Goal: Transaction & Acquisition: Purchase product/service

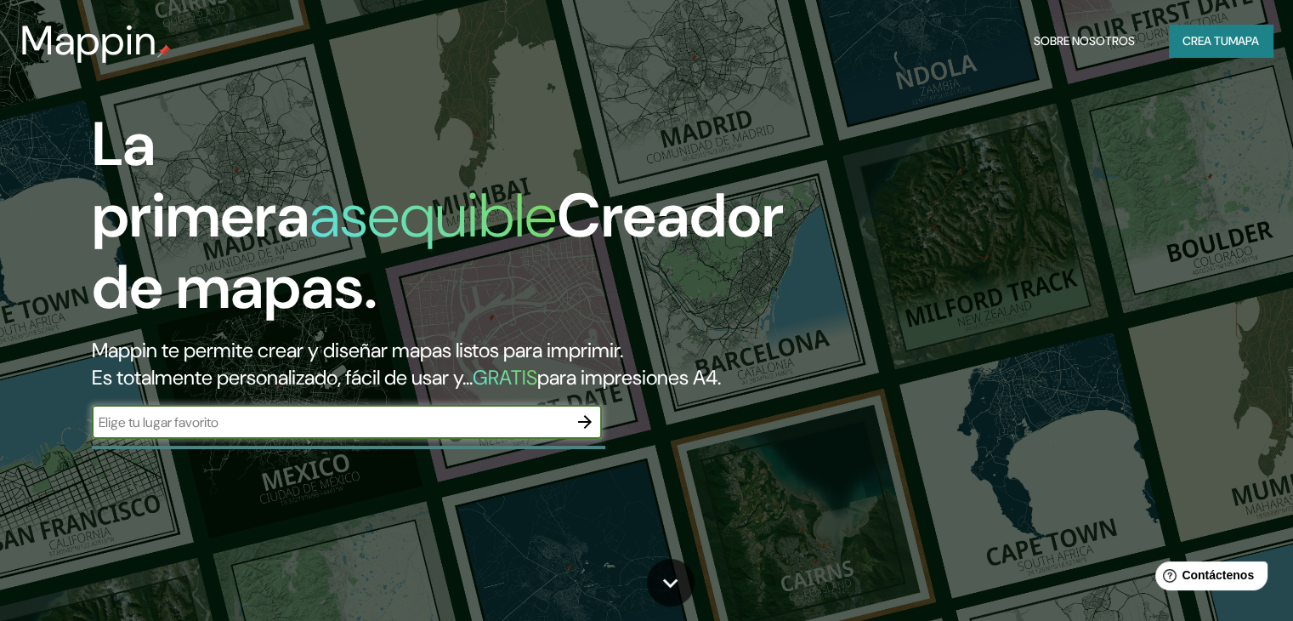
click at [218, 432] on input "text" at bounding box center [330, 422] width 476 height 20
type input "cali [GEOGRAPHIC_DATA]"
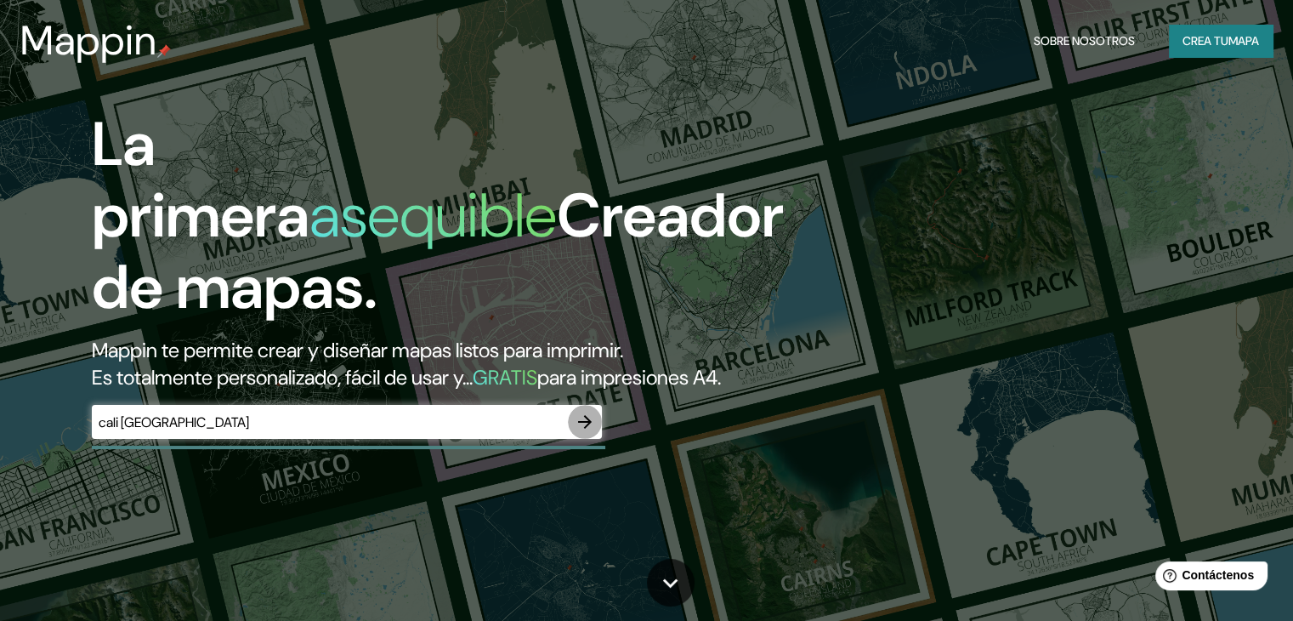
click at [591, 432] on icon "button" at bounding box center [585, 421] width 20 height 20
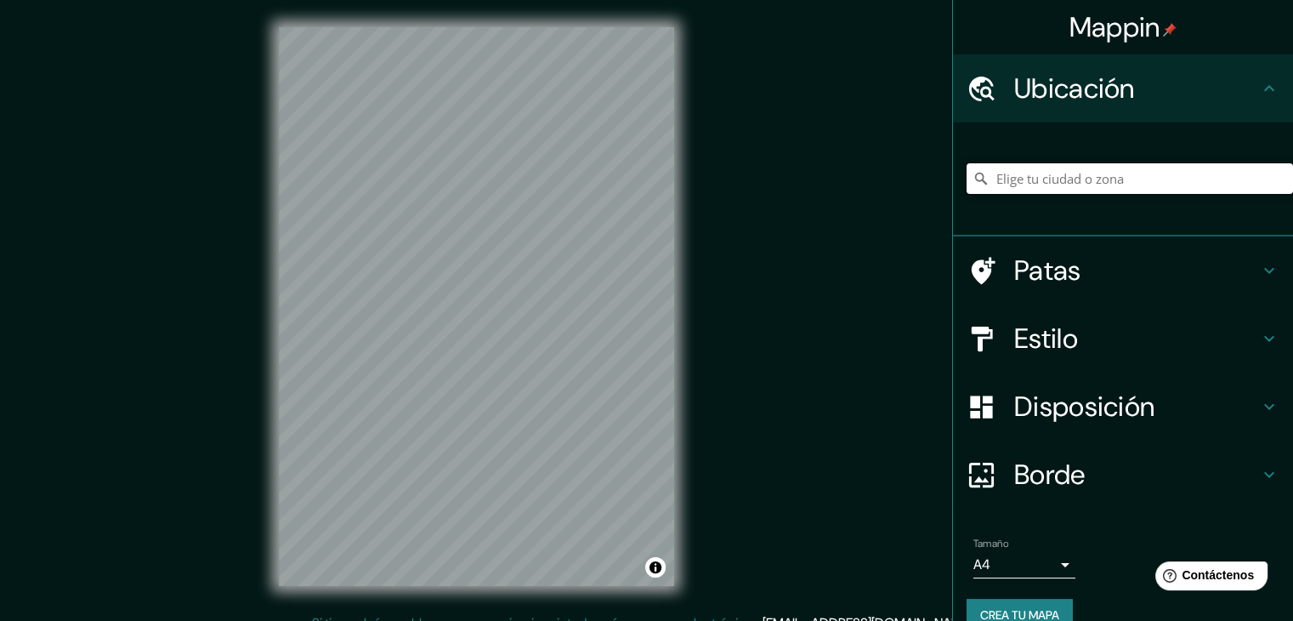
click at [1089, 174] on input "Elige tu ciudad o zona" at bounding box center [1130, 178] width 326 height 31
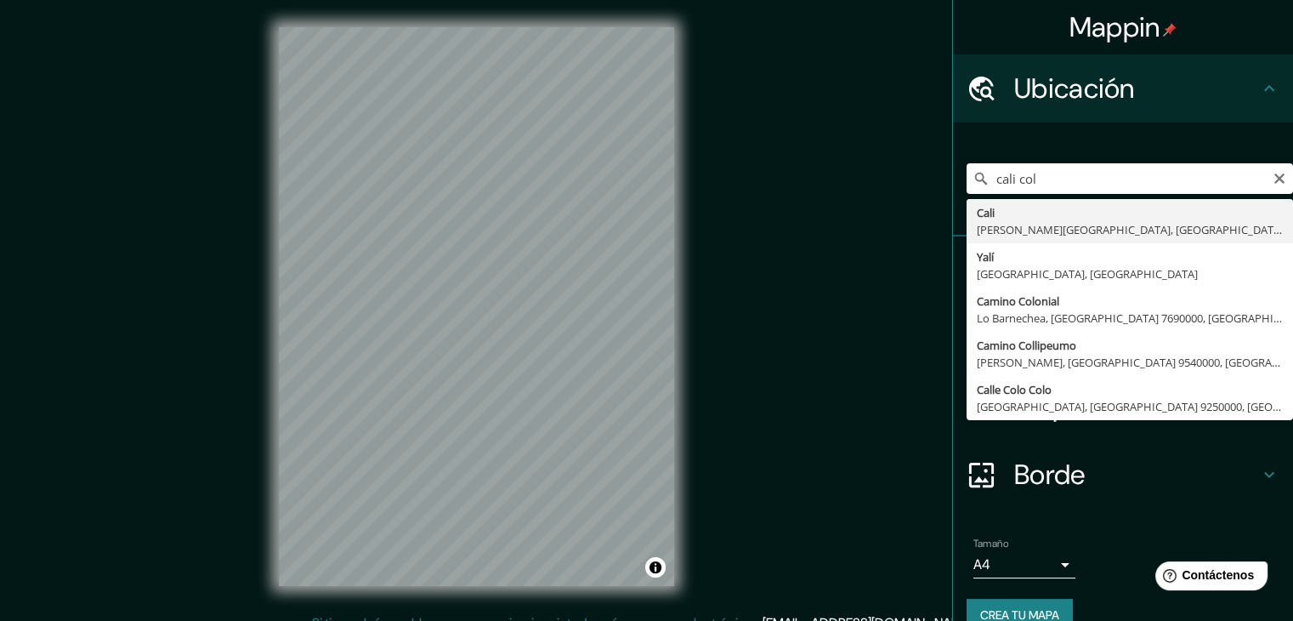
type input "[GEOGRAPHIC_DATA], [PERSON_NAME][GEOGRAPHIC_DATA], [GEOGRAPHIC_DATA]"
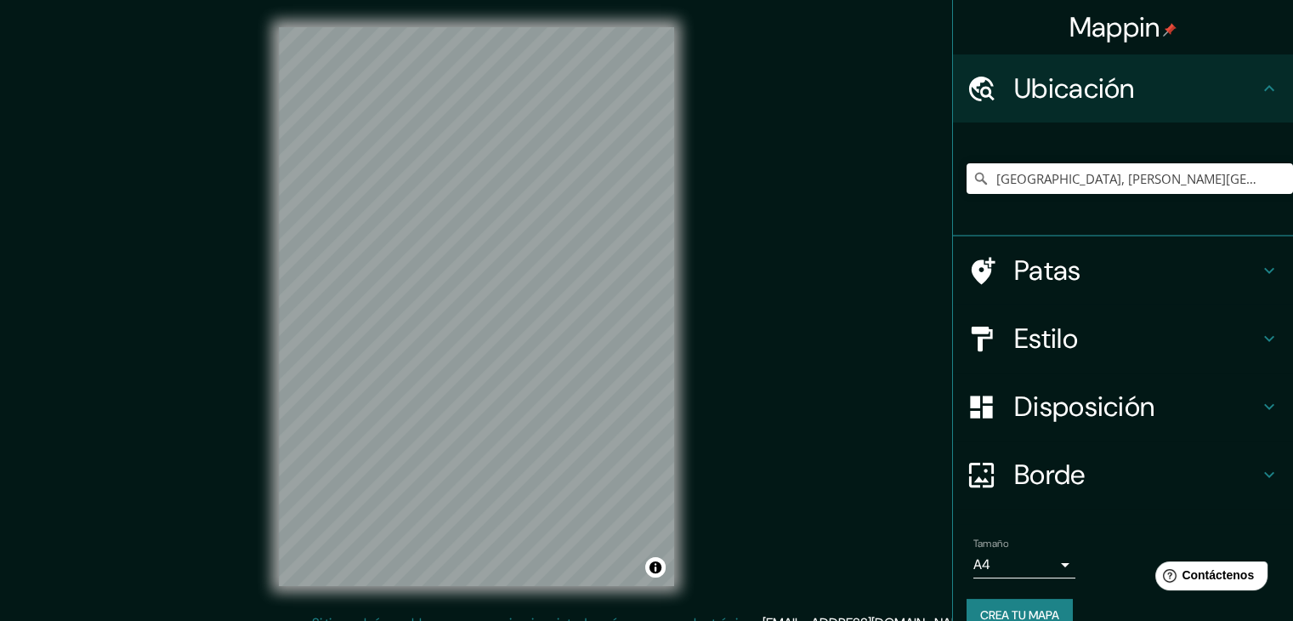
click at [1259, 273] on icon at bounding box center [1269, 270] width 20 height 20
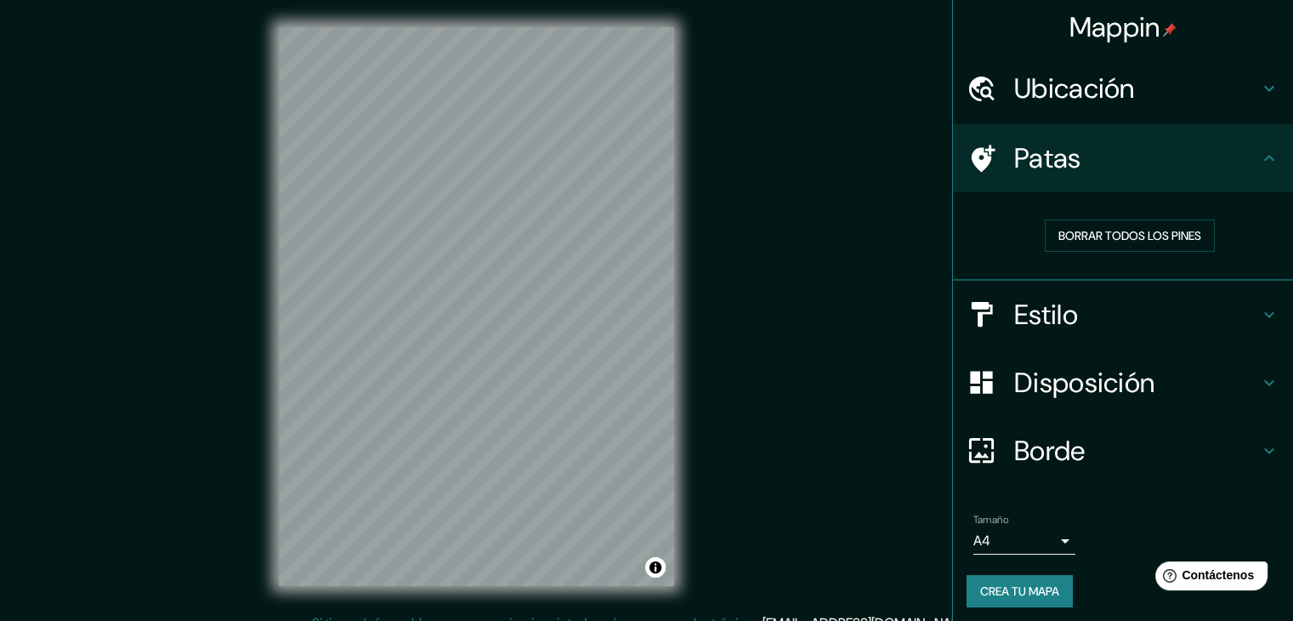
click at [1102, 167] on h4 "Patas" at bounding box center [1136, 158] width 245 height 34
click at [1259, 310] on icon at bounding box center [1269, 314] width 20 height 20
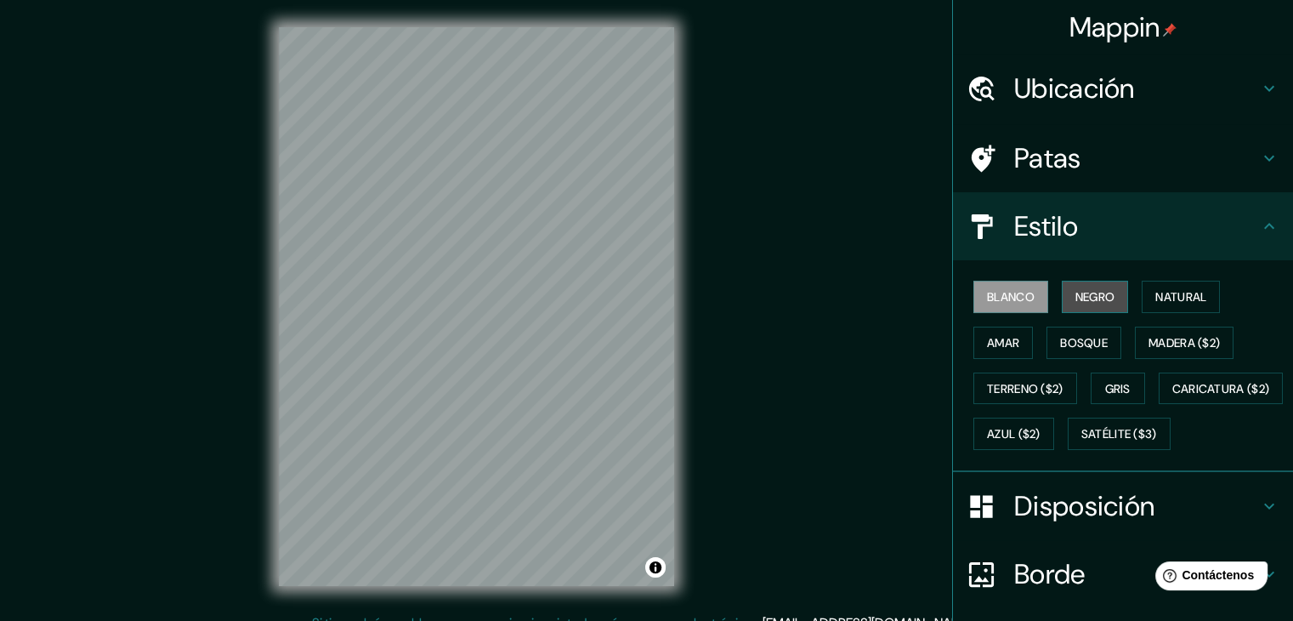
click at [1094, 294] on font "Negro" at bounding box center [1095, 296] width 40 height 15
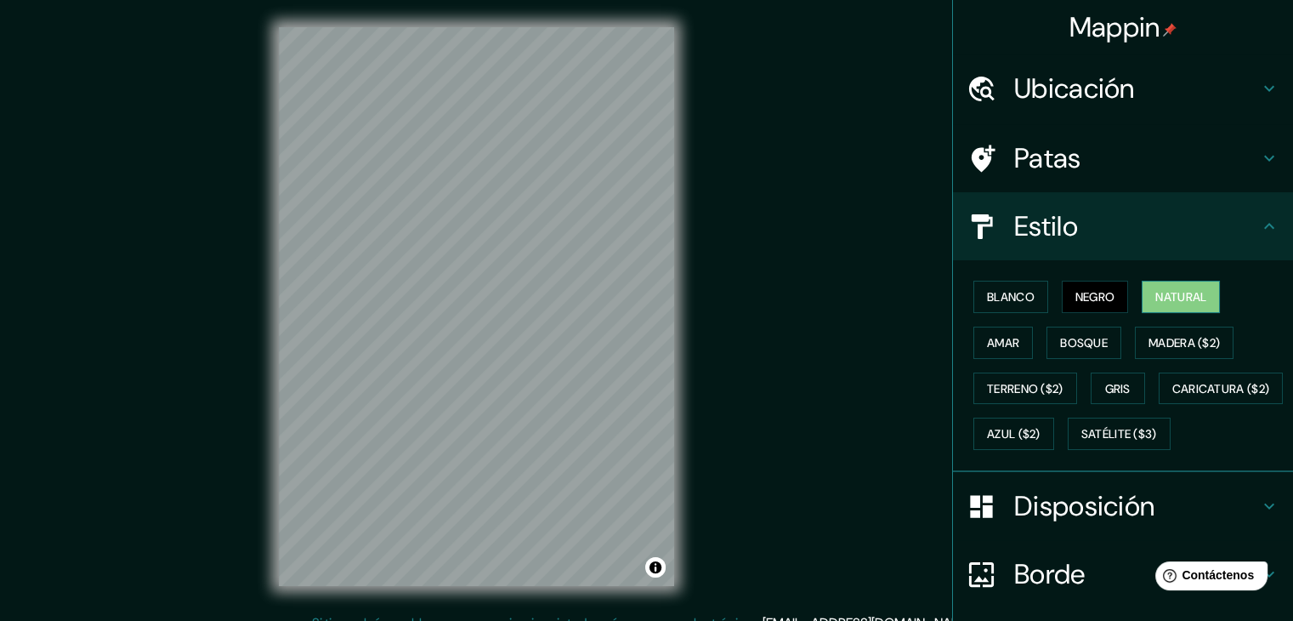
click at [1165, 296] on font "Natural" at bounding box center [1180, 296] width 51 height 15
click at [992, 337] on font "Amar" at bounding box center [1003, 342] width 32 height 15
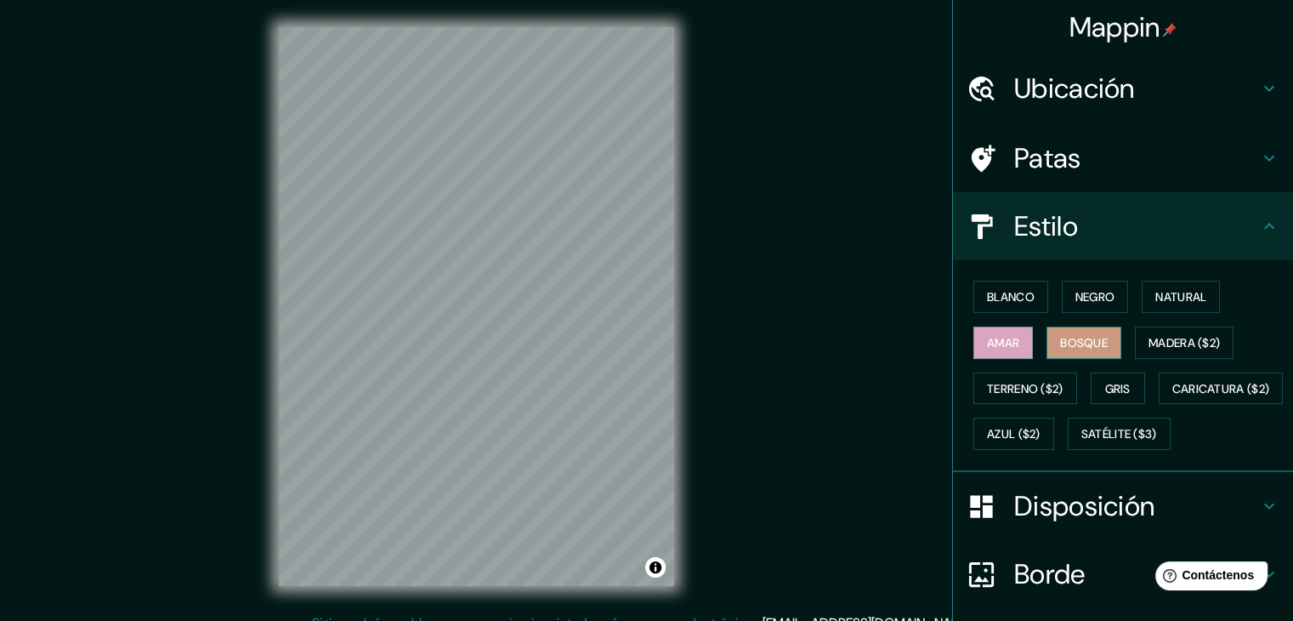
click at [1088, 341] on font "Bosque" at bounding box center [1084, 342] width 48 height 15
click at [1193, 341] on font "Madera ($2)" at bounding box center [1183, 342] width 71 height 15
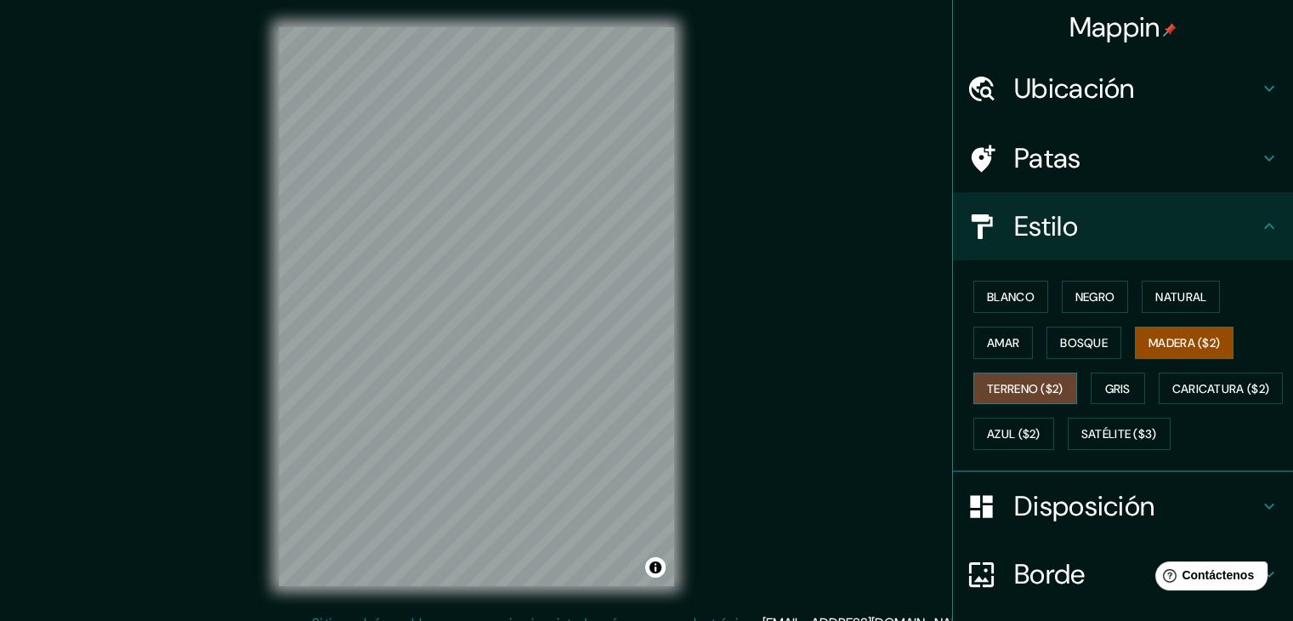
click at [1023, 383] on font "Terreno ($2)" at bounding box center [1025, 388] width 77 height 15
click at [1119, 369] on div "Blanco Negro Natural [PERSON_NAME] ($2) Terreno ($2) Gris Caricatura ($2) Azul …" at bounding box center [1130, 365] width 326 height 183
click at [1114, 383] on font "Gris" at bounding box center [1118, 388] width 26 height 15
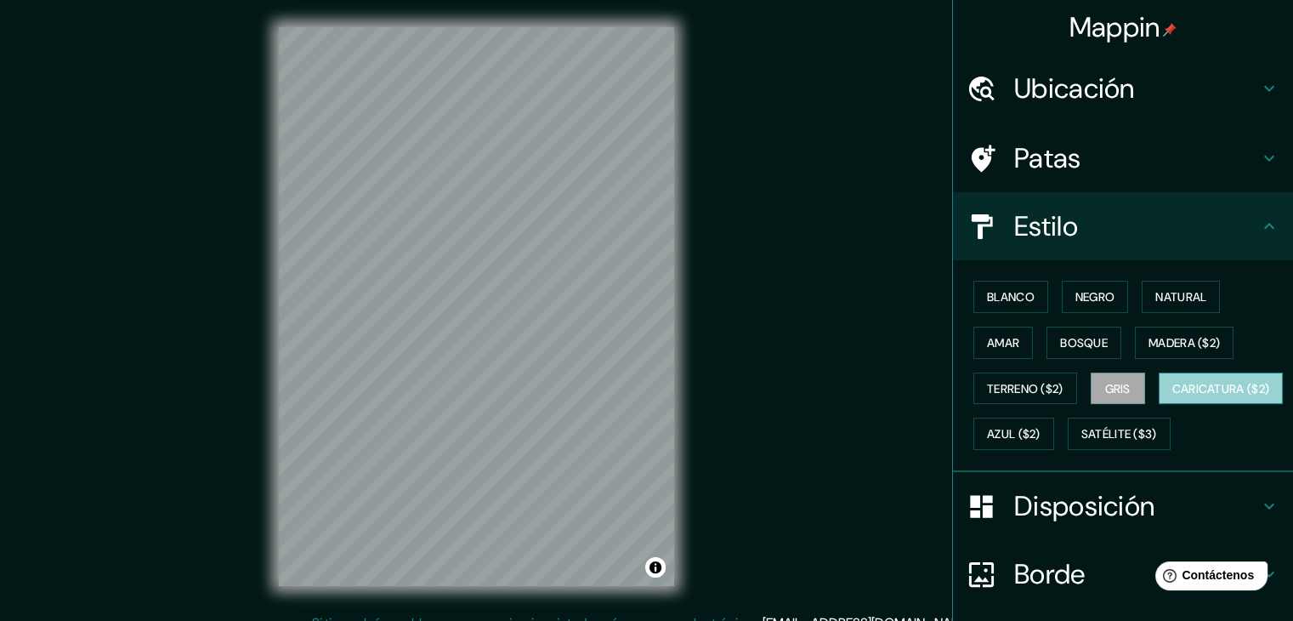
click at [1172, 396] on font "Caricatura ($2)" at bounding box center [1221, 388] width 98 height 15
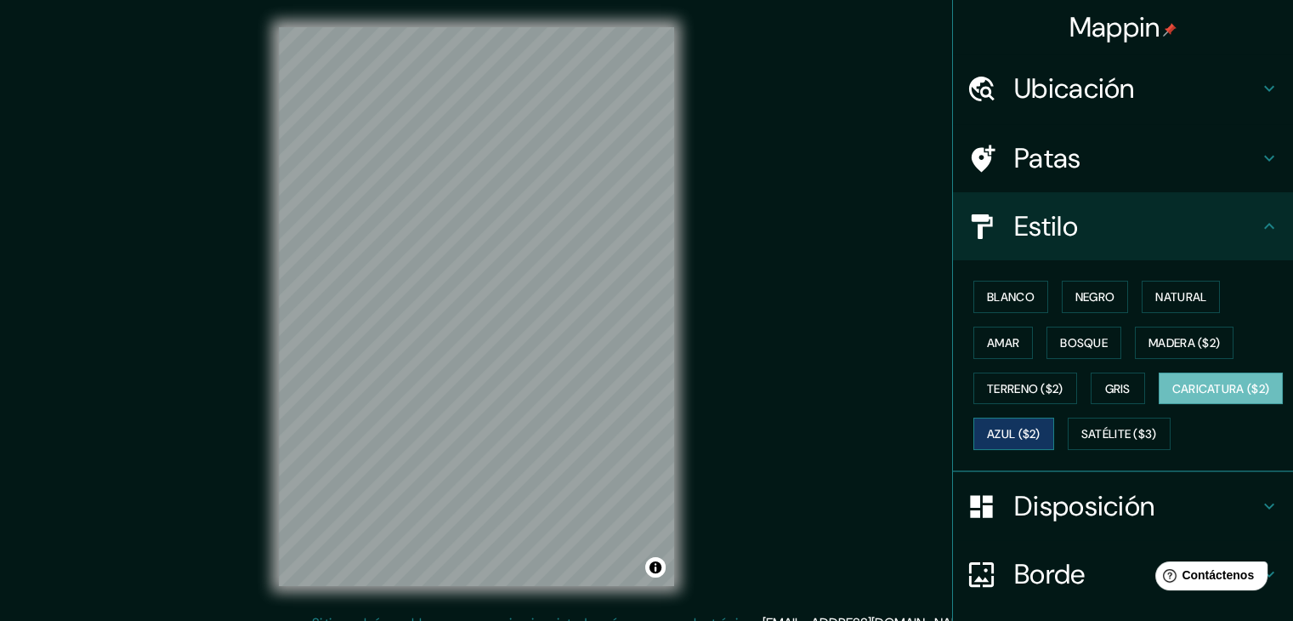
click at [1040, 430] on font "Azul ($2)" at bounding box center [1014, 434] width 54 height 15
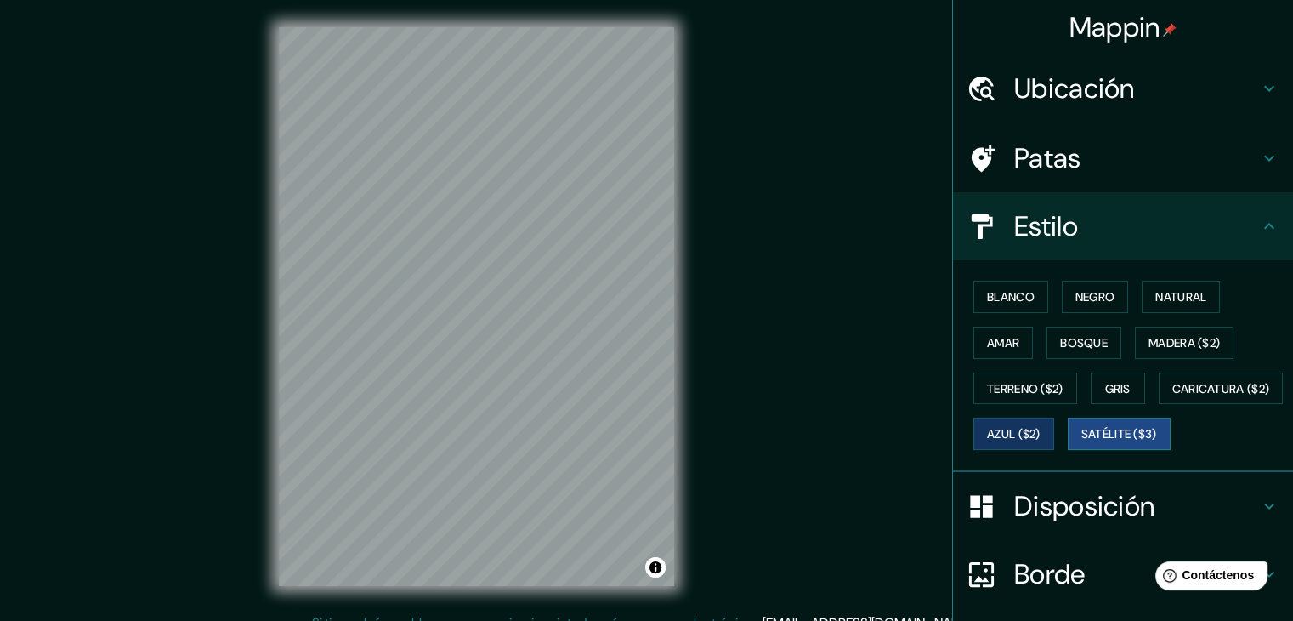
click at [1081, 442] on font "Satélite ($3)" at bounding box center [1119, 434] width 76 height 15
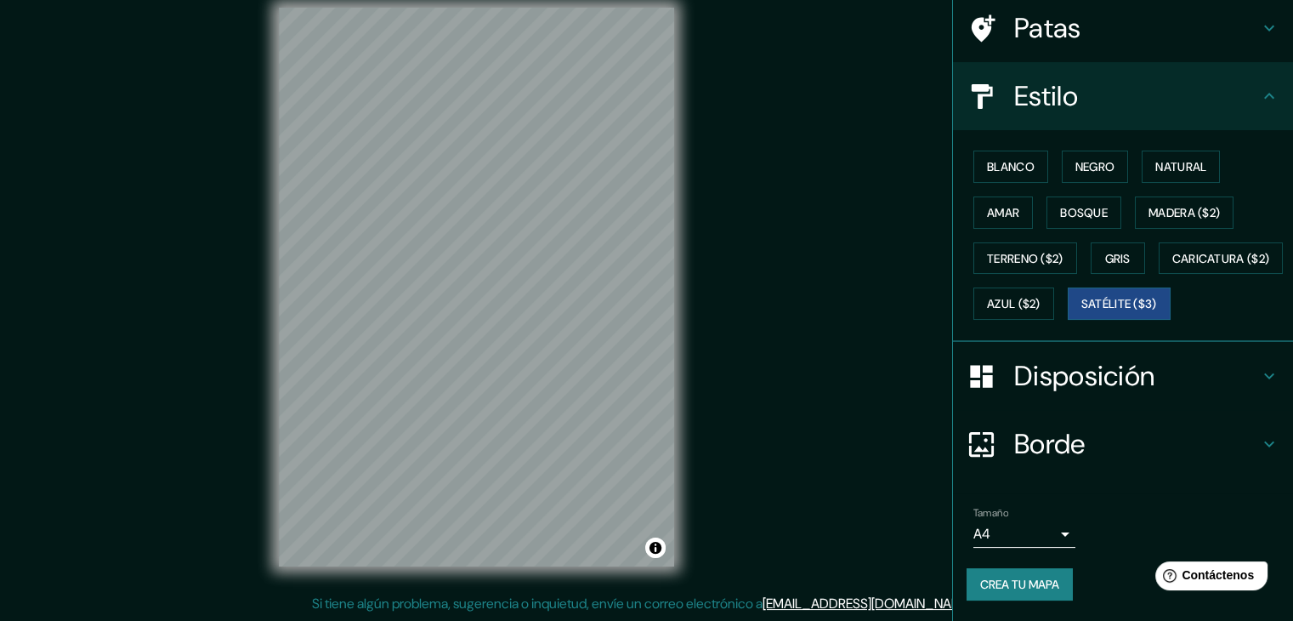
scroll to position [172, 0]
click at [1023, 586] on font "Crea tu mapa" at bounding box center [1019, 583] width 79 height 15
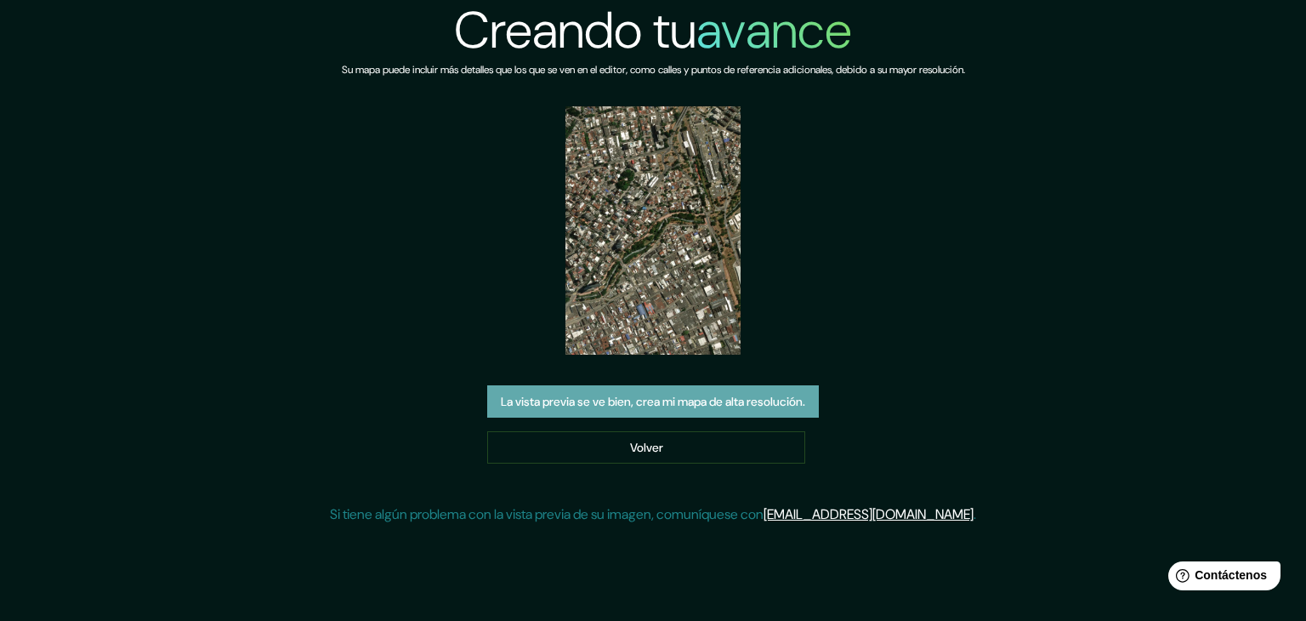
click at [642, 400] on font "La vista previa se ve bien, crea mi mapa de alta resolución." at bounding box center [653, 401] width 304 height 15
